Goal: Information Seeking & Learning: Find specific page/section

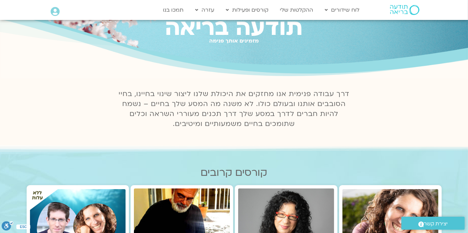
scroll to position [38, 0]
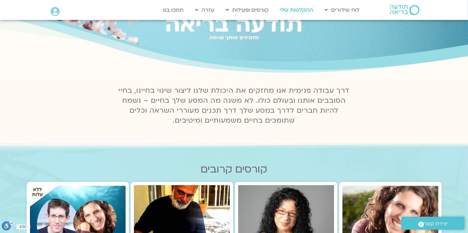
click at [301, 11] on link "ההקלטות שלי" at bounding box center [297, 10] width 40 height 13
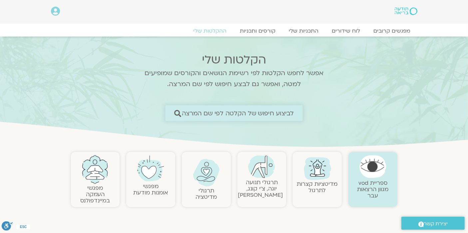
click at [269, 115] on span "לביצוע חיפוש של הקלטה לפי שם המרצה" at bounding box center [238, 113] width 112 height 7
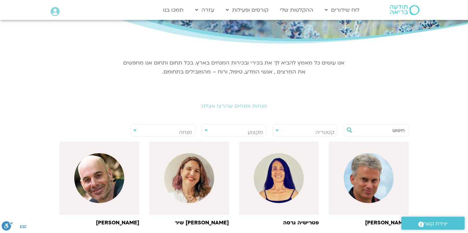
scroll to position [64, 0]
click at [367, 132] on input "text" at bounding box center [379, 130] width 51 height 11
click at [367, 132] on input "r" at bounding box center [379, 130] width 51 height 11
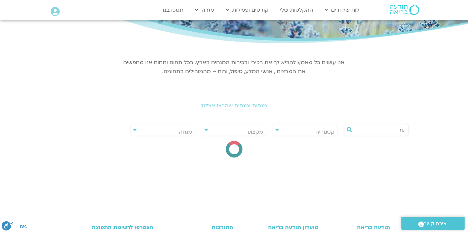
type input "r"
type input "רון אלון"
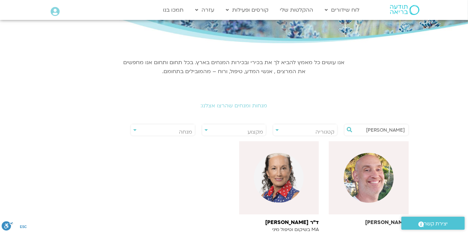
click at [363, 167] on img at bounding box center [369, 178] width 50 height 50
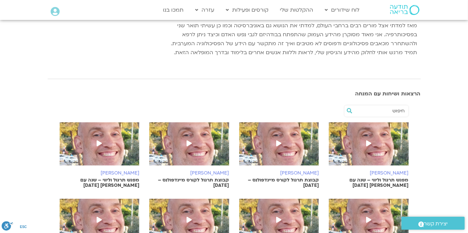
scroll to position [169, 0]
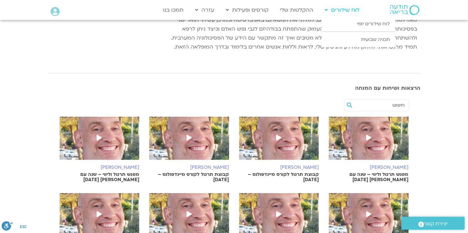
click at [342, 9] on link "לוח שידורים" at bounding box center [342, 10] width 41 height 13
click at [366, 24] on link "לוח שידורים יומי" at bounding box center [358, 23] width 73 height 15
